Goal: Check status

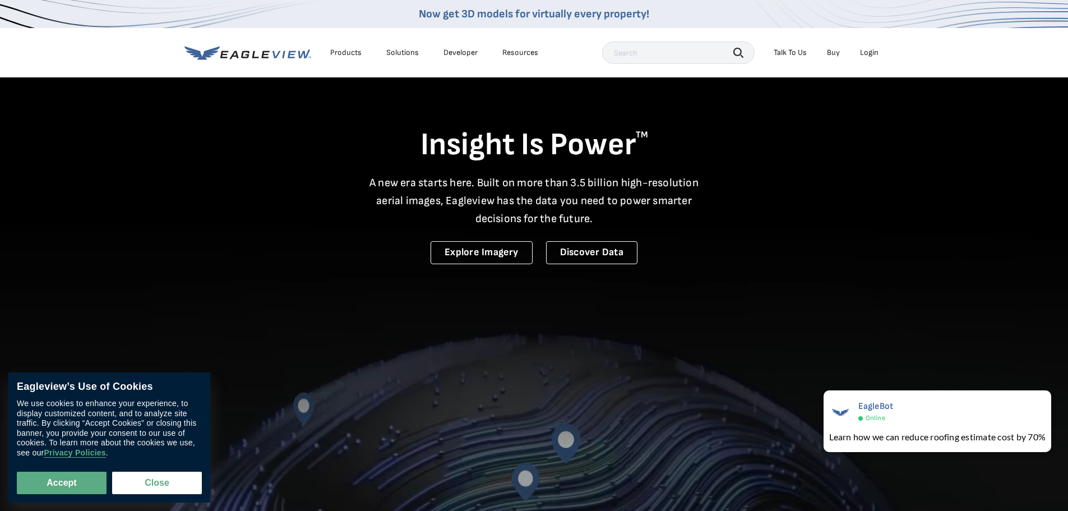
click at [867, 53] on div "Login" at bounding box center [869, 53] width 19 height 10
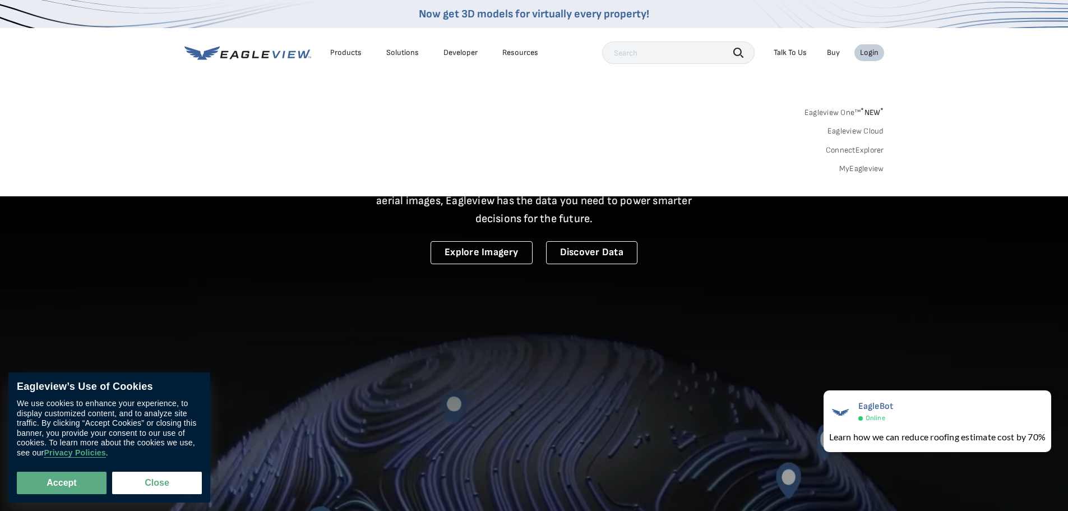
click at [857, 170] on link "MyEagleview" at bounding box center [861, 169] width 45 height 10
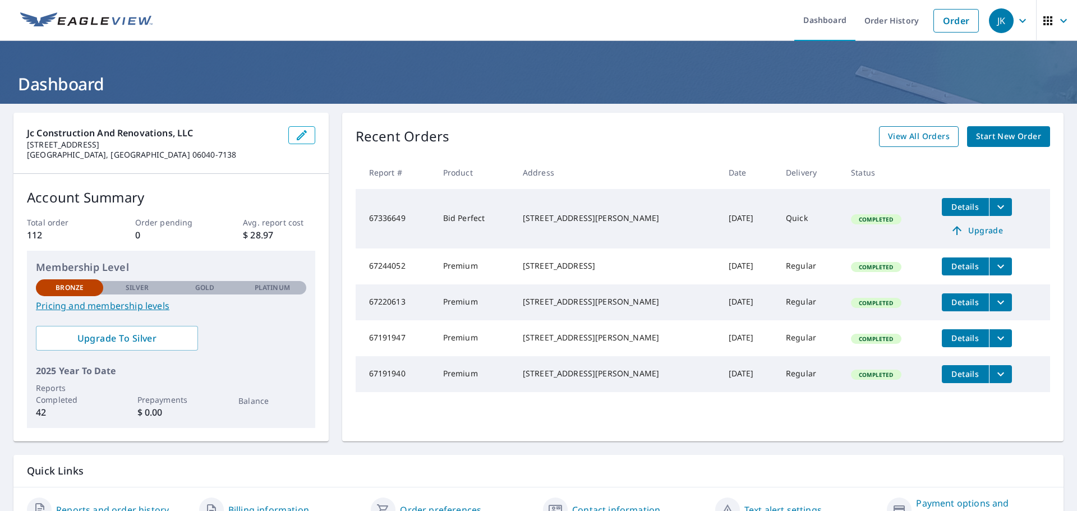
click at [913, 132] on span "View All Orders" at bounding box center [919, 137] width 62 height 14
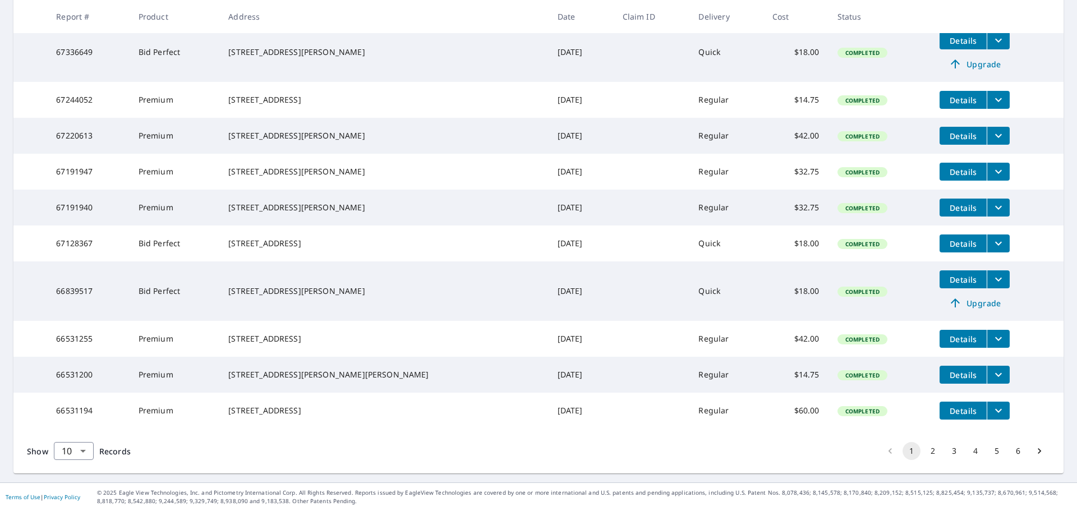
scroll to position [262, 0]
click at [86, 447] on body "JK JK Dashboard Order History Order JK Dashboard / Order History Order History …" at bounding box center [538, 255] width 1077 height 511
click at [82, 488] on li "100" at bounding box center [73, 487] width 40 height 20
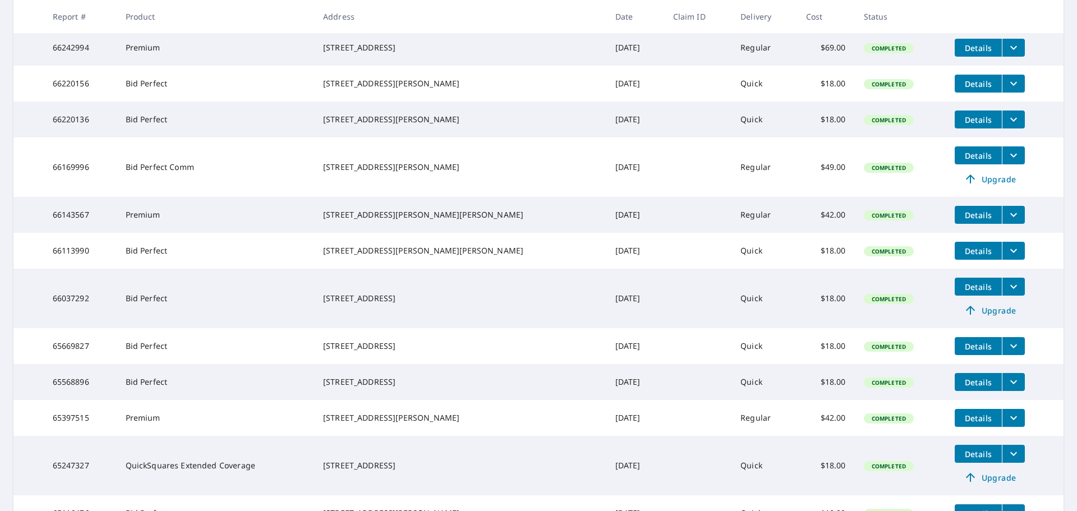
scroll to position [811, 0]
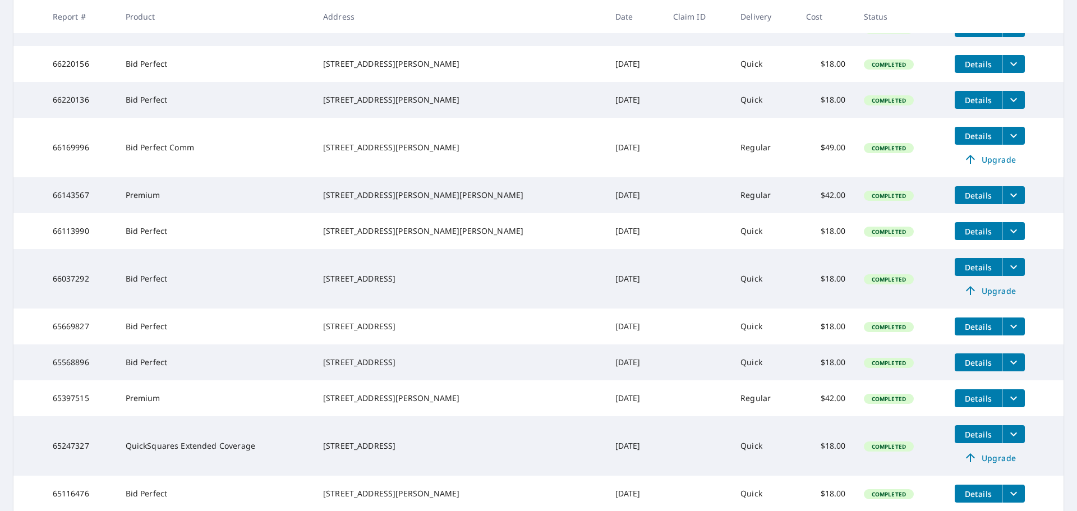
click at [961, 141] on span "Details" at bounding box center [978, 136] width 34 height 11
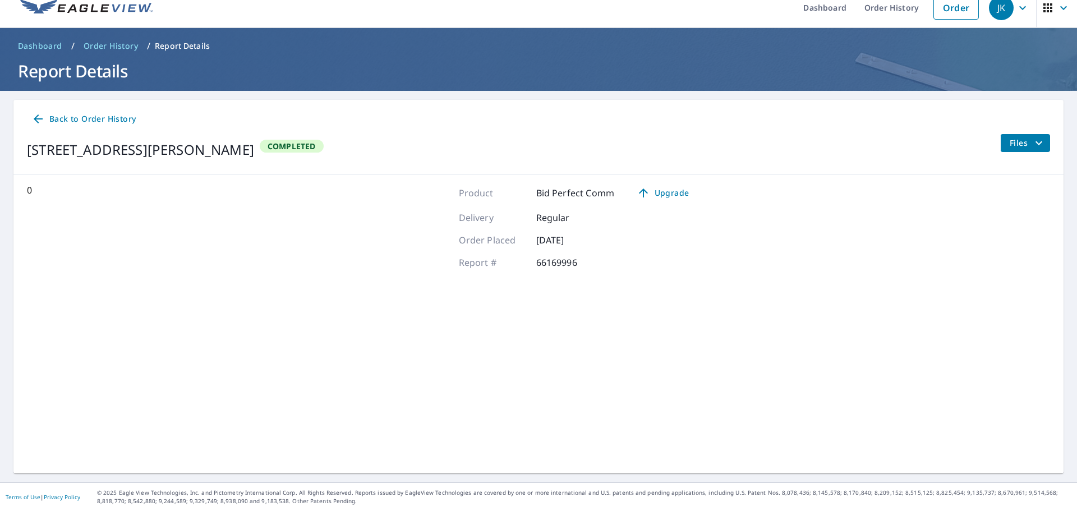
scroll to position [13, 0]
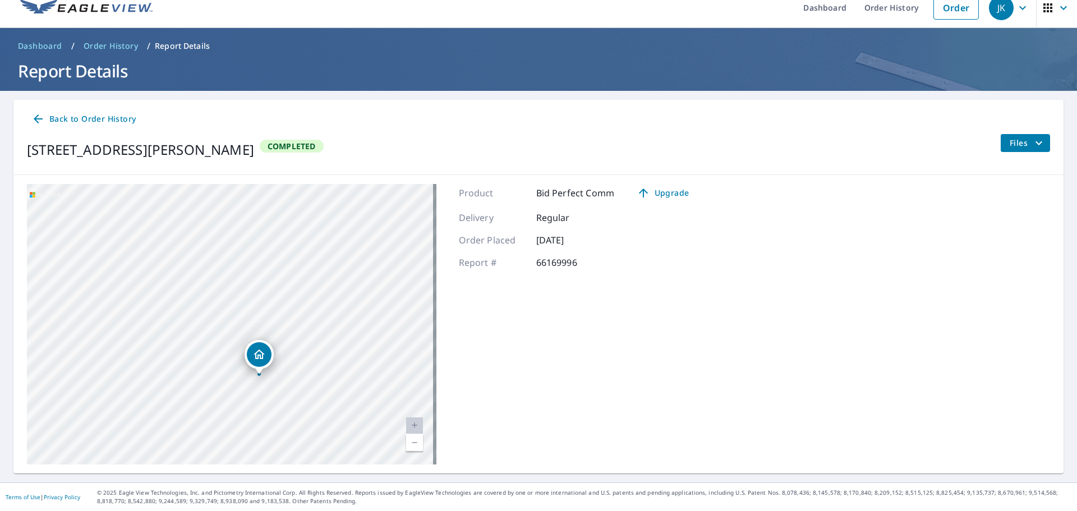
drag, startPoint x: 261, startPoint y: 350, endPoint x: 299, endPoint y: 149, distance: 205.3
click at [299, 149] on div "Back to Order History 11 Templeton Ct Avon, CT 06001 Completed Files 11 Templet…" at bounding box center [538, 286] width 1050 height 373
click at [1009, 146] on span "Files" at bounding box center [1027, 142] width 36 height 13
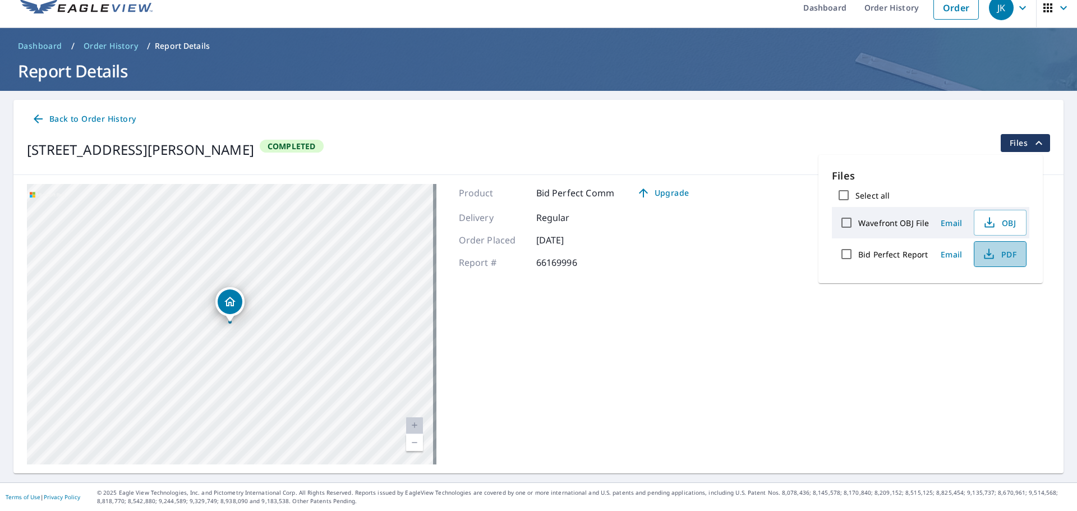
click at [991, 260] on icon "button" at bounding box center [988, 253] width 13 height 13
